Goal: Information Seeking & Learning: Learn about a topic

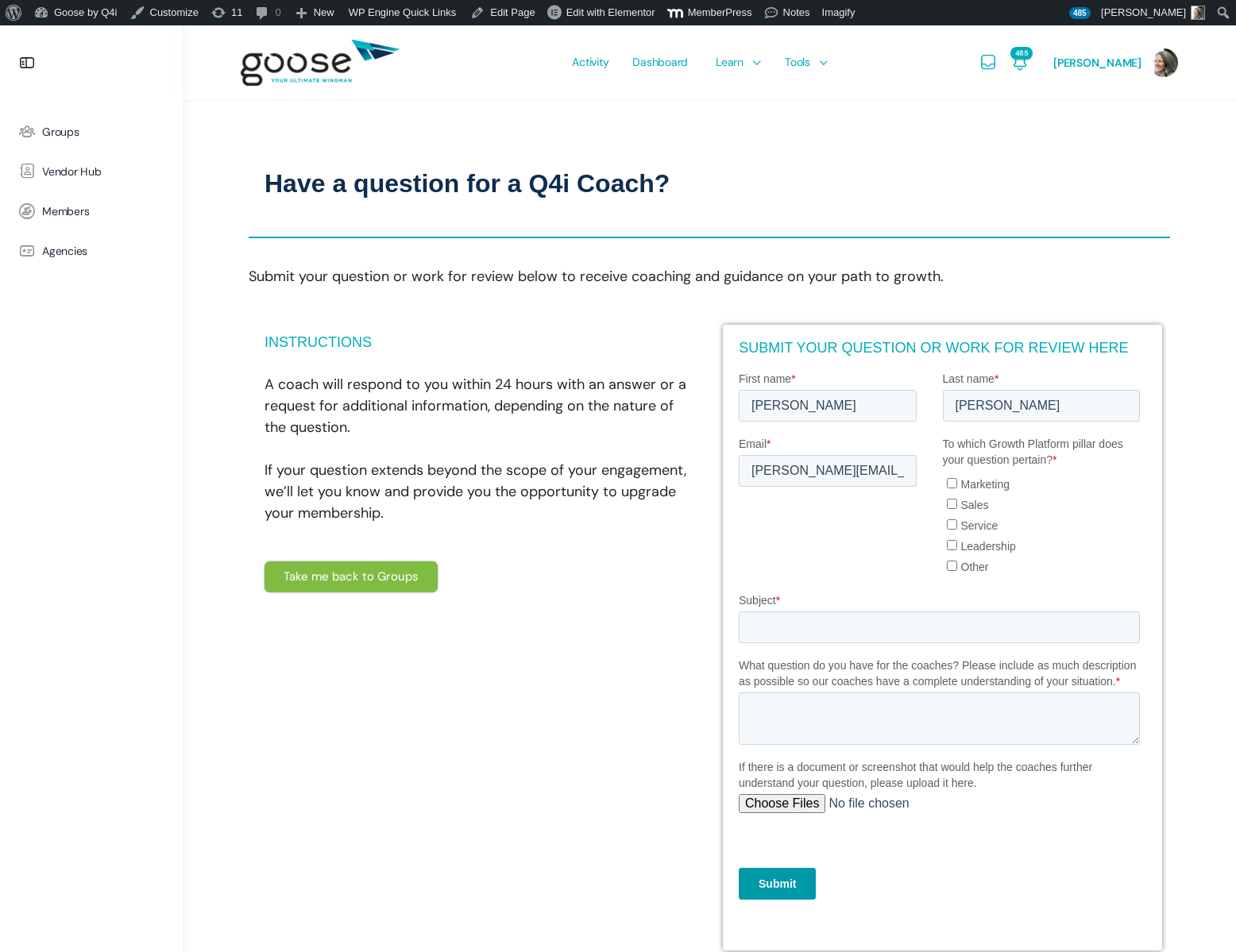
click at [736, 75] on e-page-transition at bounding box center [618, 476] width 1236 height 952
click at [737, 116] on link "Courses" at bounding box center [774, 108] width 135 height 25
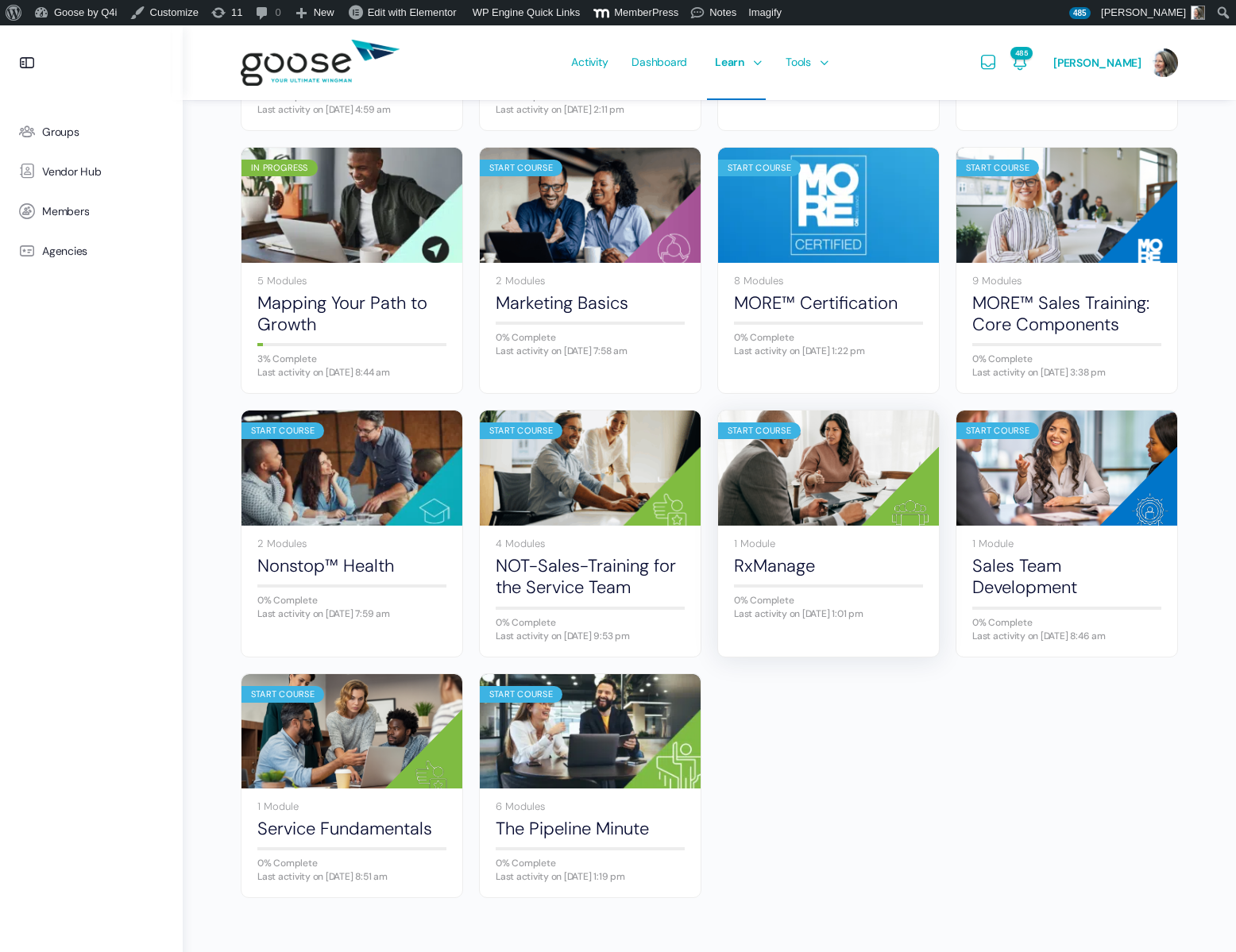
scroll to position [669, 0]
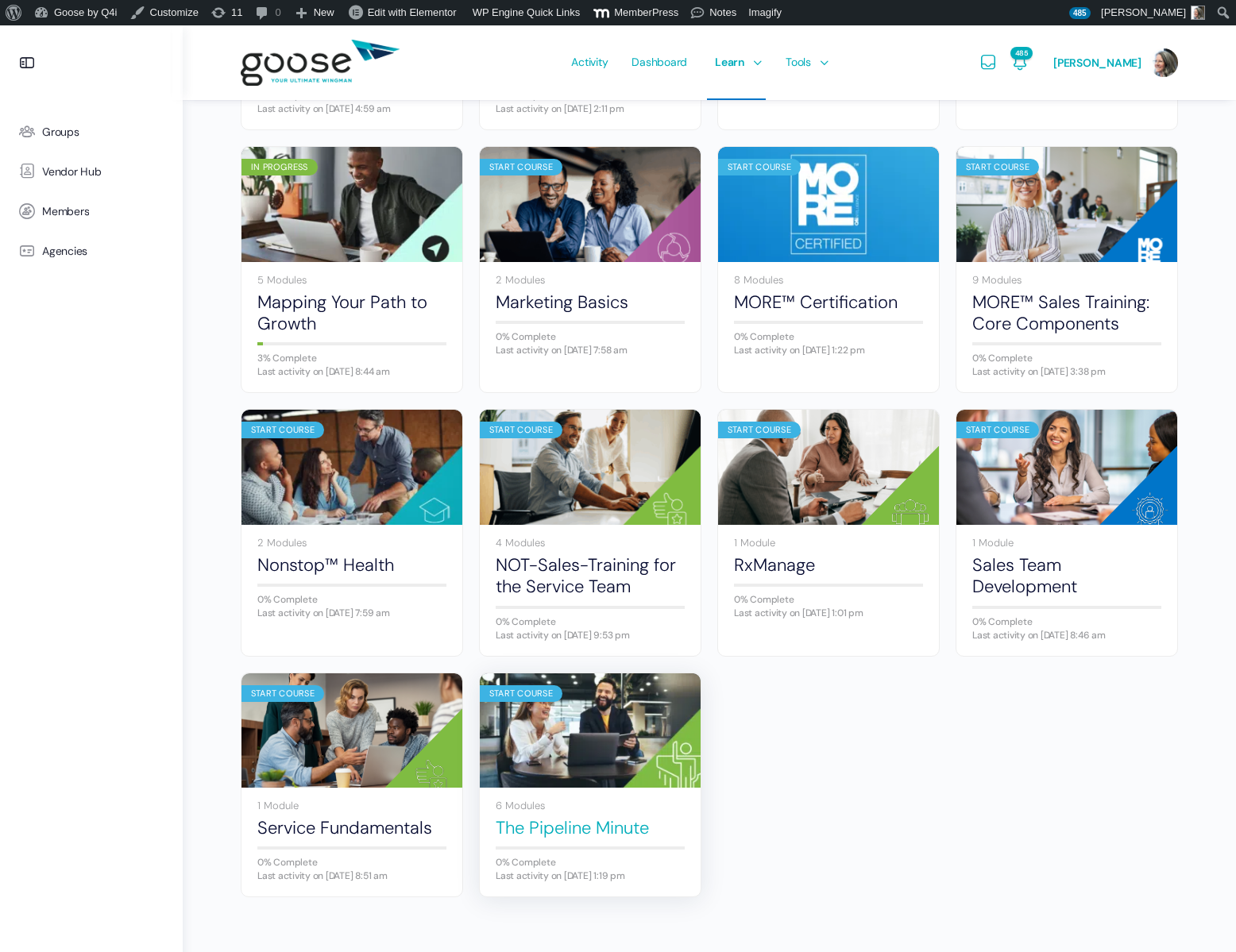
click at [542, 820] on link "The Pipeline Minute" at bounding box center [590, 827] width 189 height 21
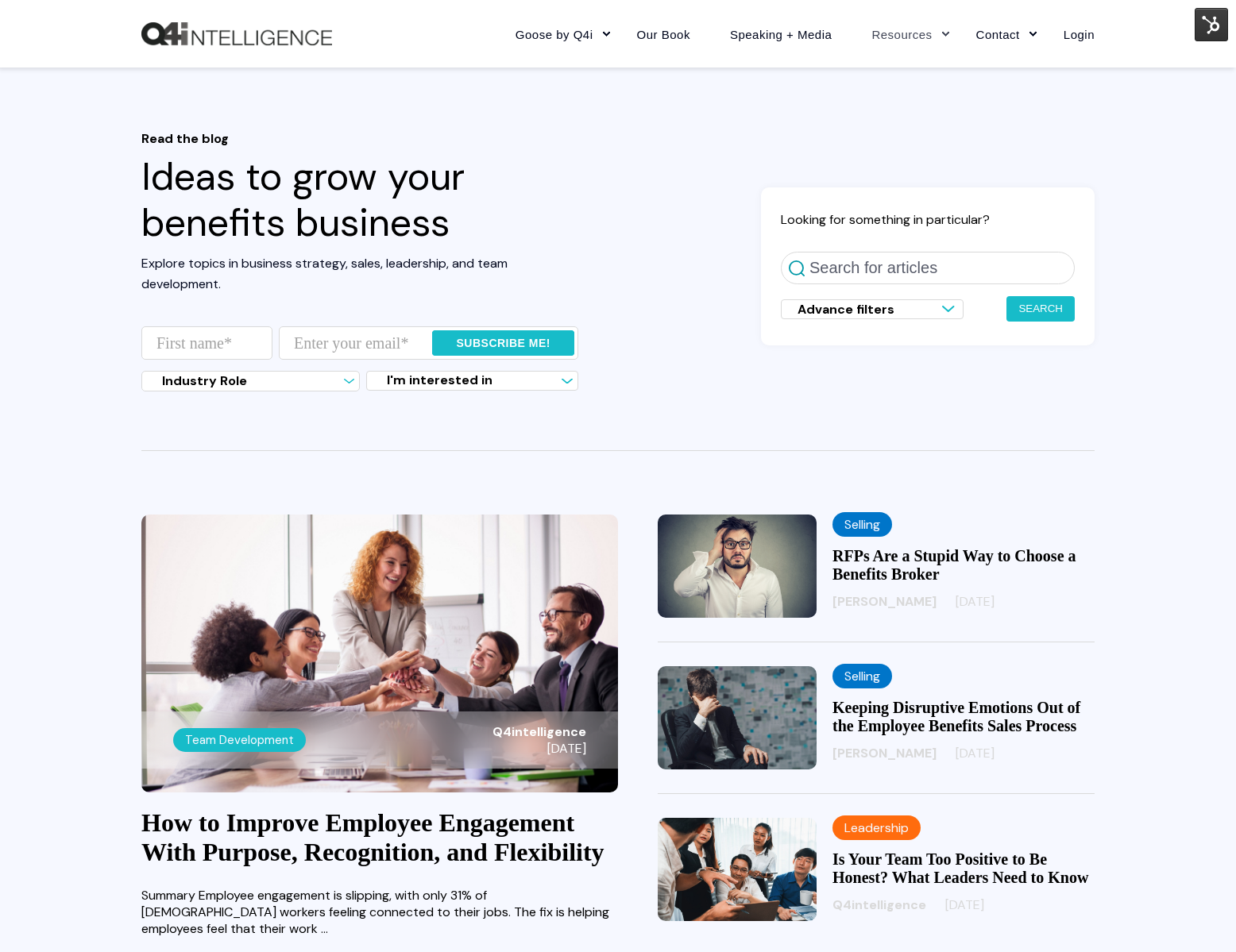
scroll to position [159, 0]
